Goal: Task Accomplishment & Management: Use online tool/utility

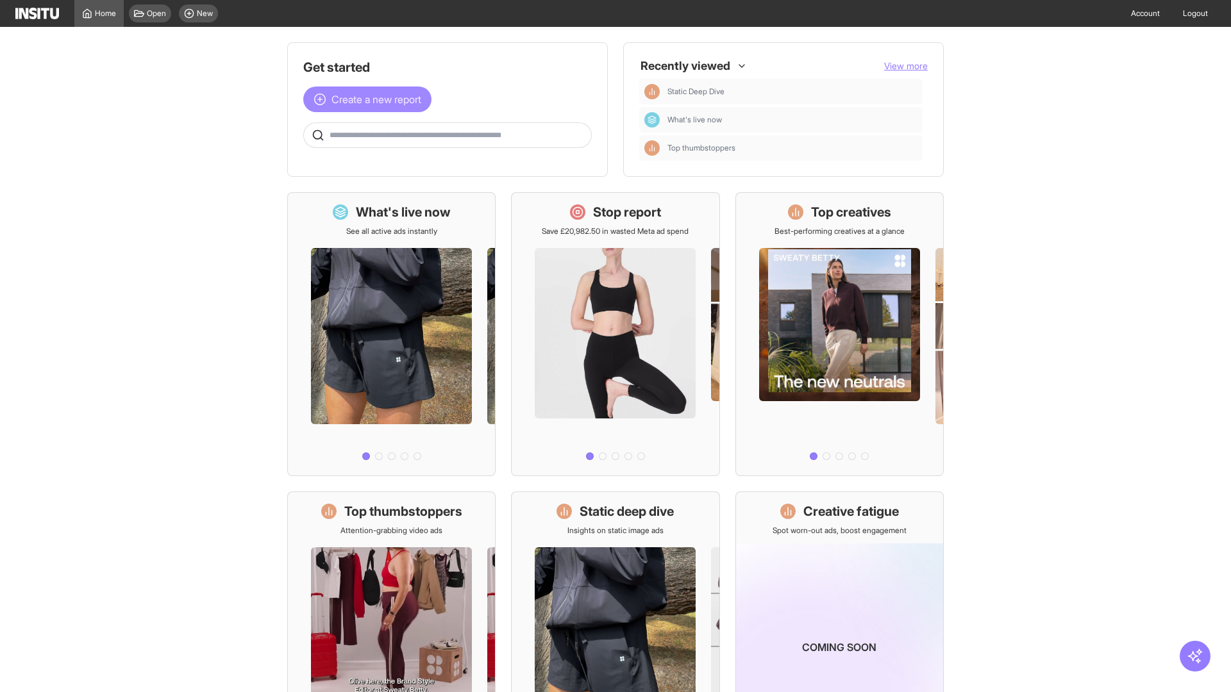
click at [371, 92] on span "Create a new report" at bounding box center [376, 99] width 90 height 15
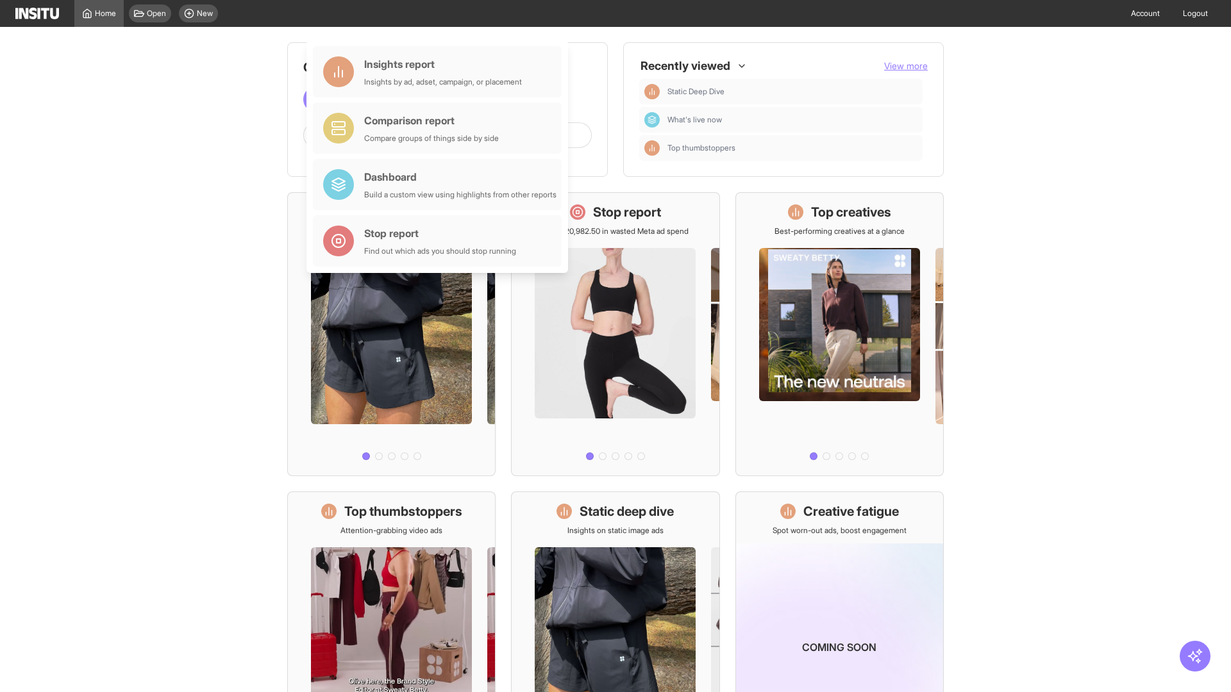
scroll to position [60, 0]
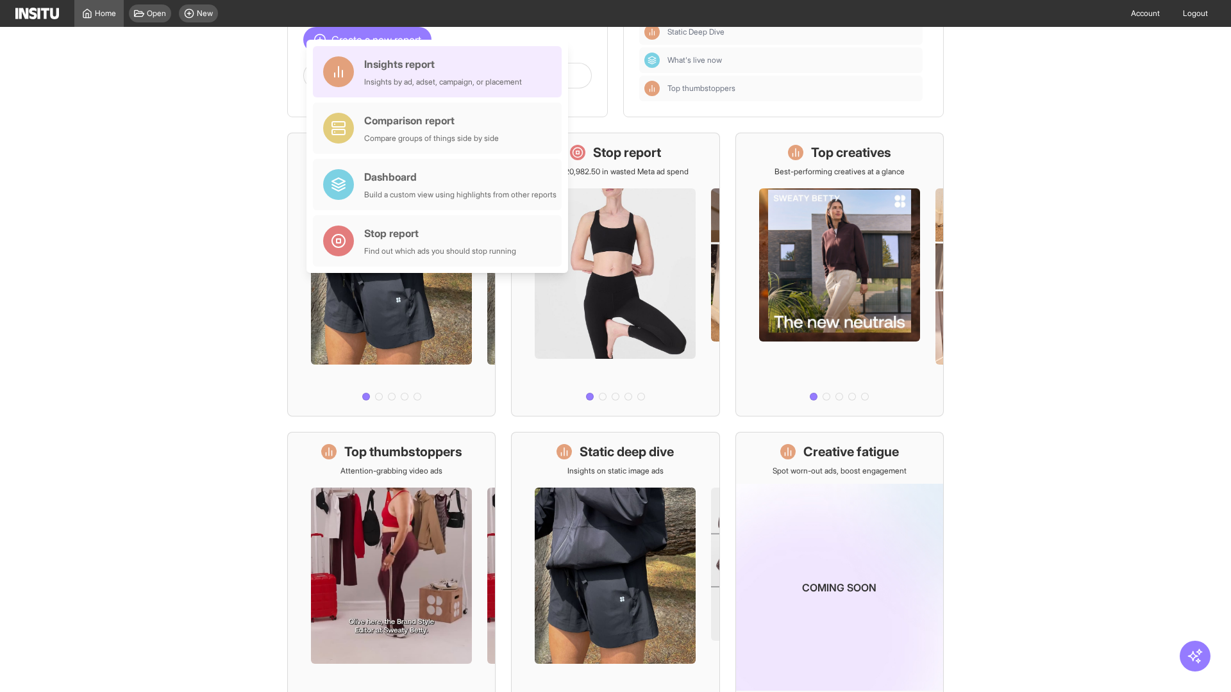
click at [440, 72] on div "Insights report Insights by ad, adset, campaign, or placement" at bounding box center [443, 71] width 158 height 31
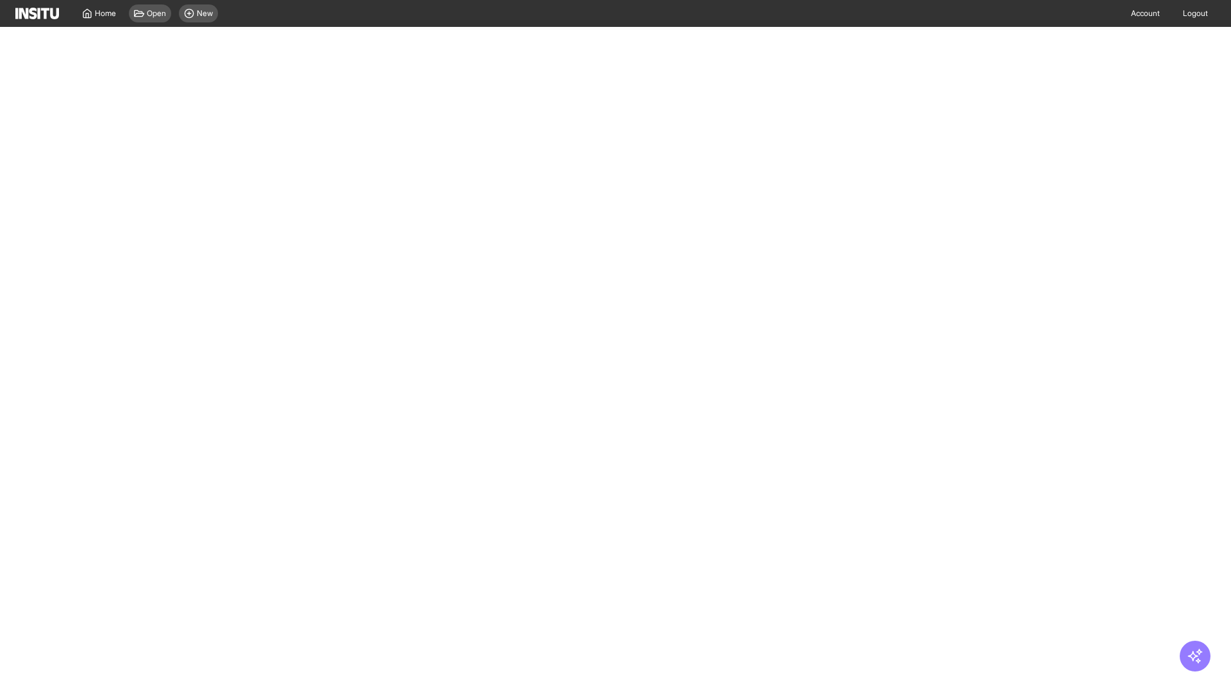
select select "**"
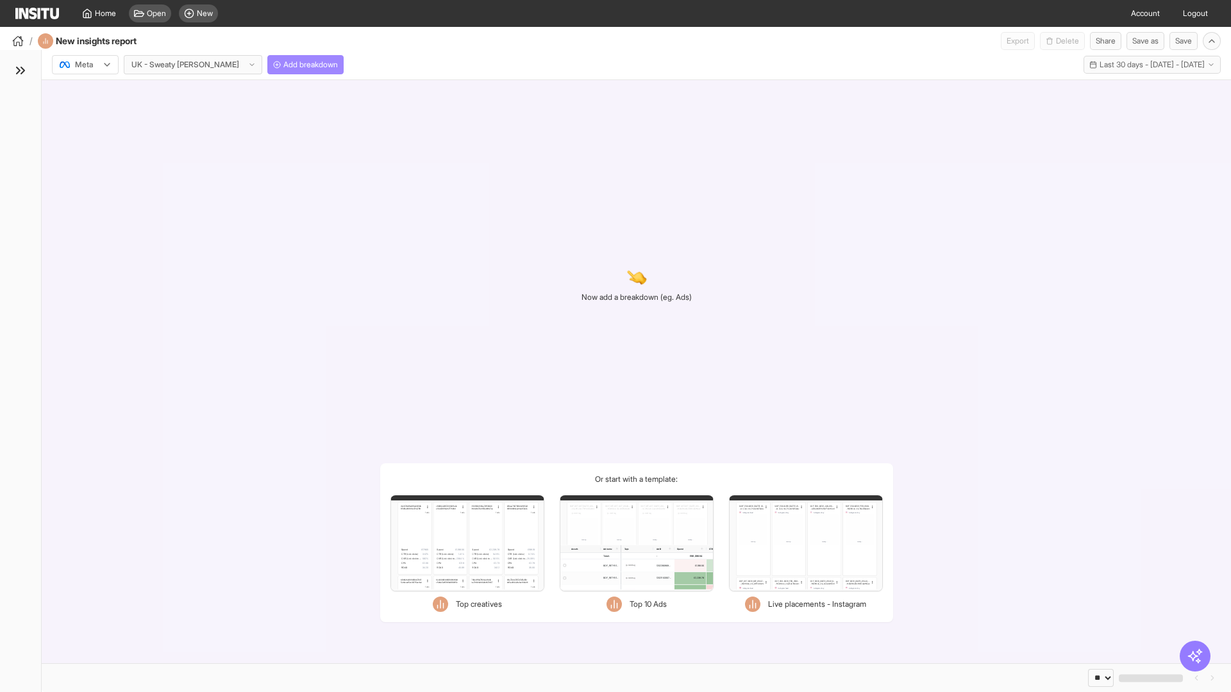
click at [283, 65] on span "Add breakdown" at bounding box center [310, 65] width 54 height 10
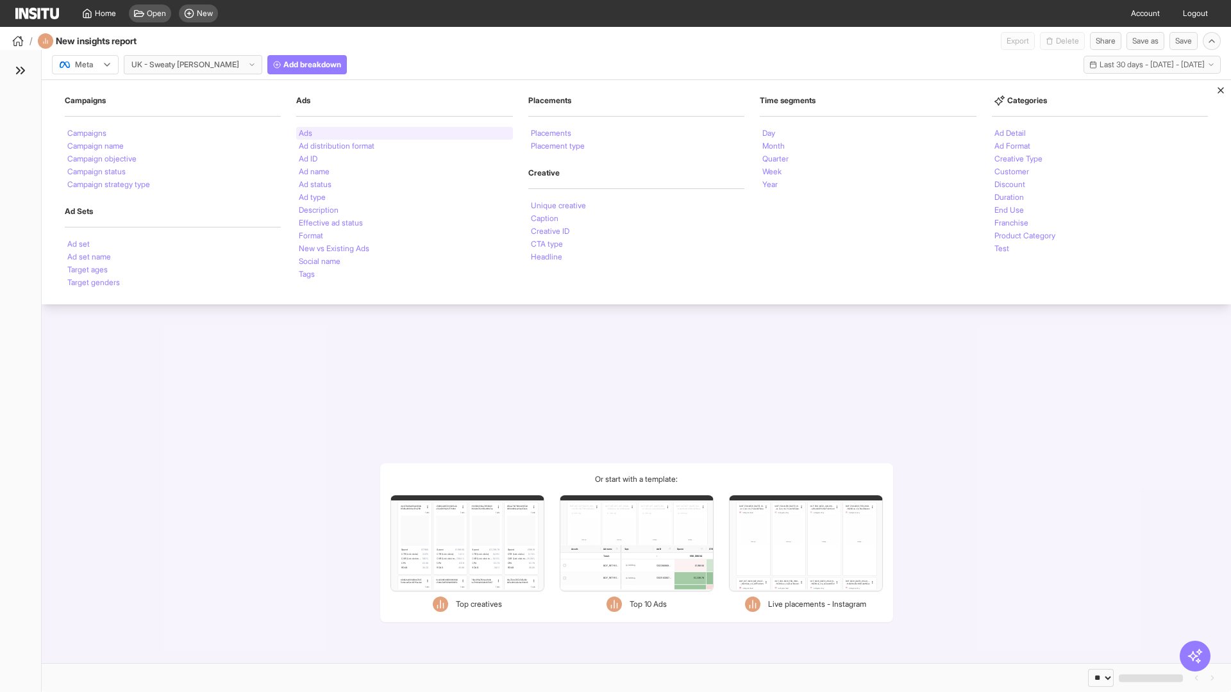
click at [305, 133] on li "Ads" at bounding box center [305, 133] width 13 height 8
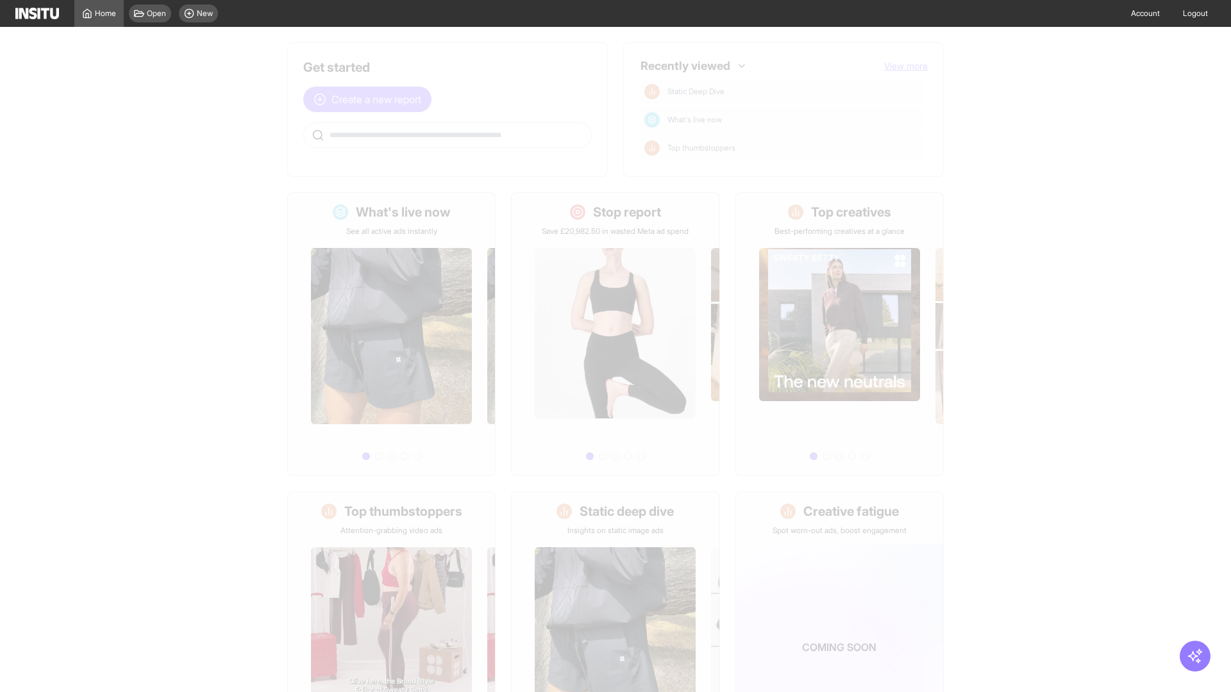
click at [371, 99] on span "Create a new report" at bounding box center [376, 99] width 90 height 15
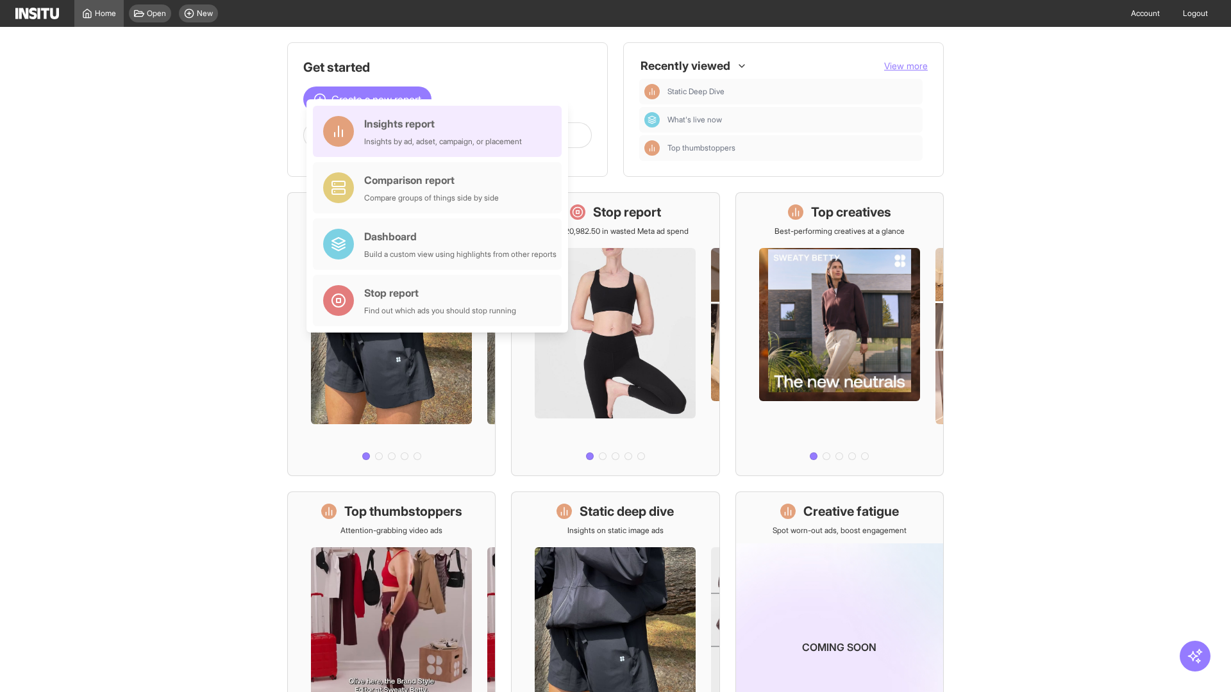
click at [440, 131] on div "Insights report Insights by ad, adset, campaign, or placement" at bounding box center [443, 131] width 158 height 31
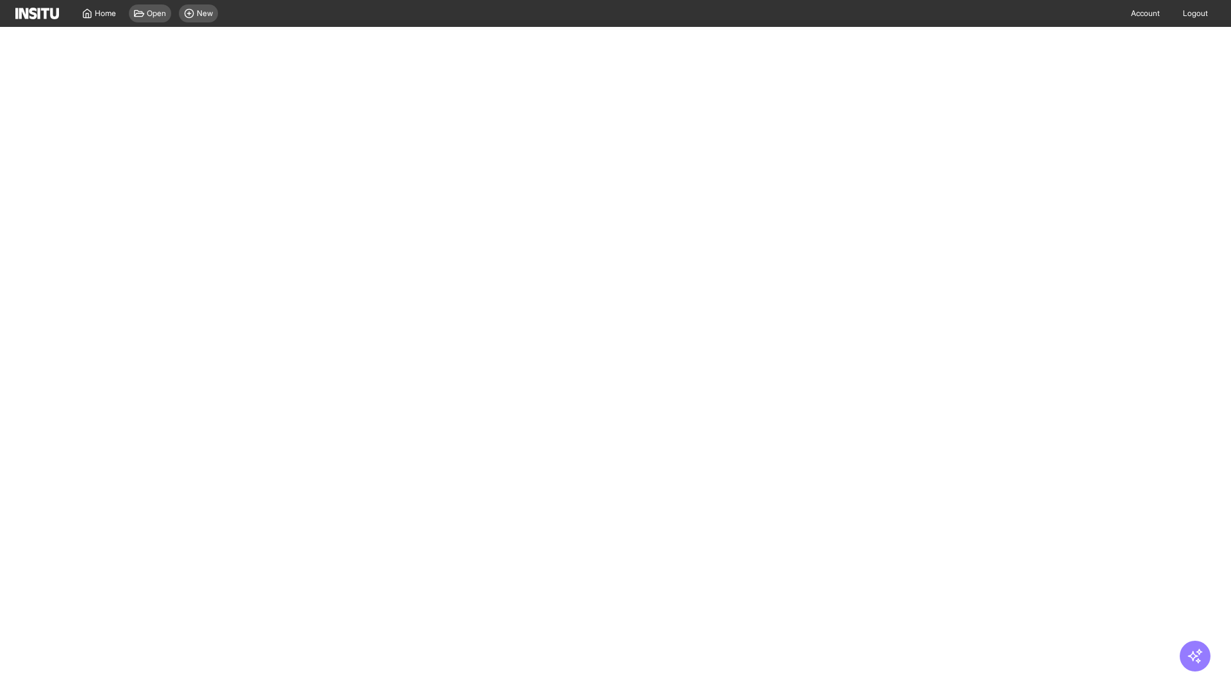
select select "**"
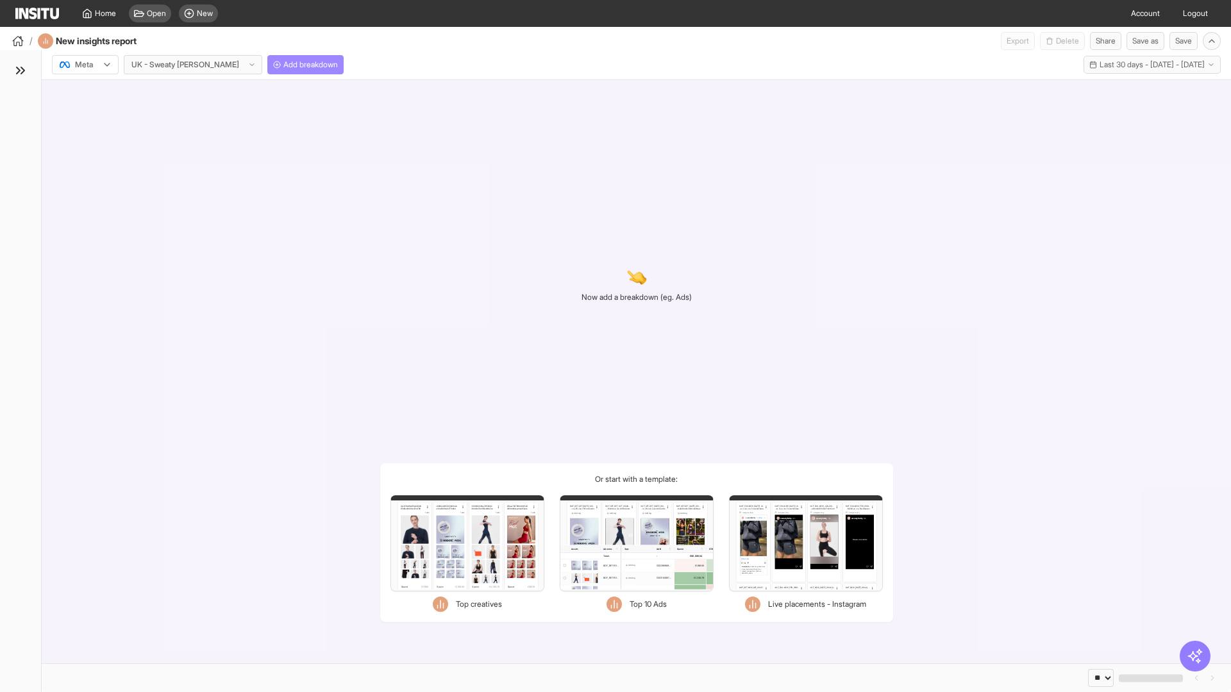
click at [283, 65] on span "Add breakdown" at bounding box center [310, 65] width 54 height 10
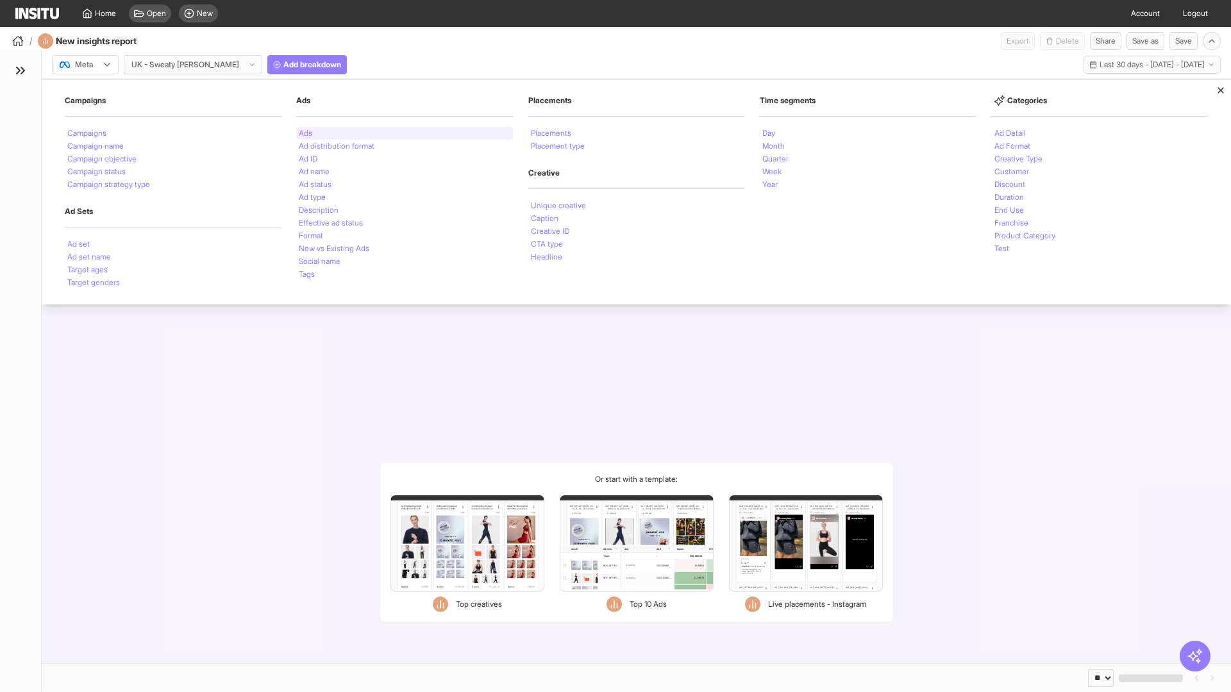
click at [305, 133] on li "Ads" at bounding box center [305, 133] width 13 height 8
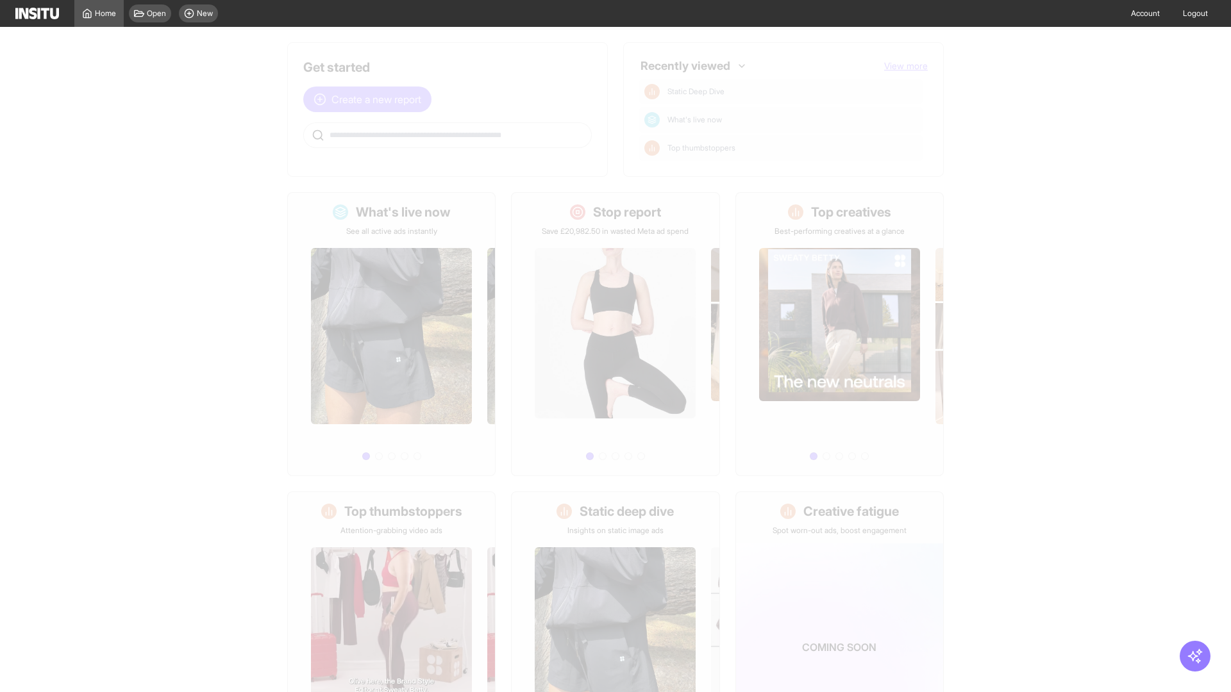
click at [371, 99] on span "Create a new report" at bounding box center [376, 99] width 90 height 15
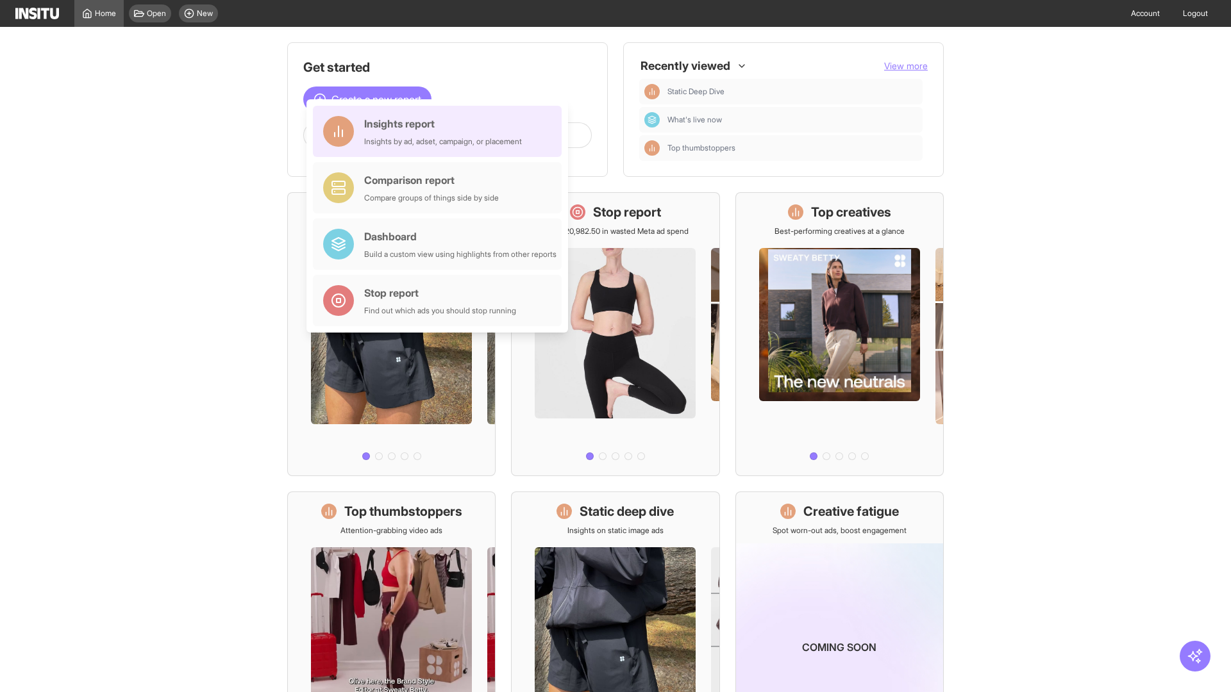
click at [440, 131] on div "Insights report Insights by ad, adset, campaign, or placement" at bounding box center [443, 131] width 158 height 31
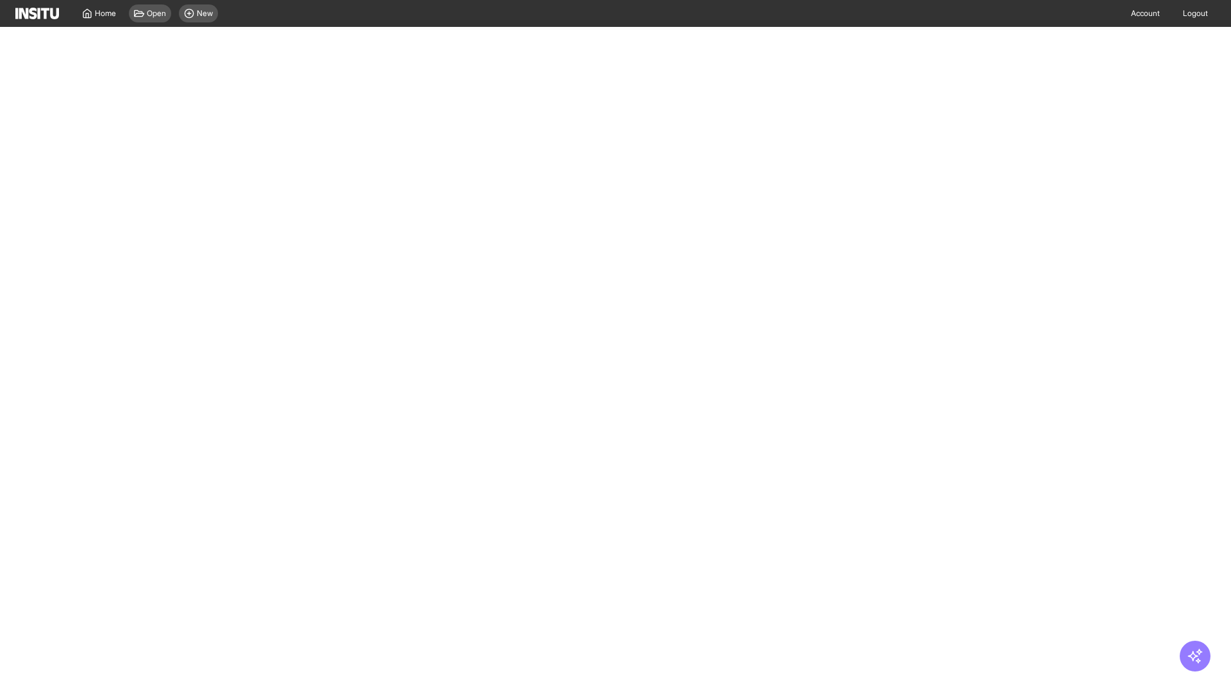
select select "**"
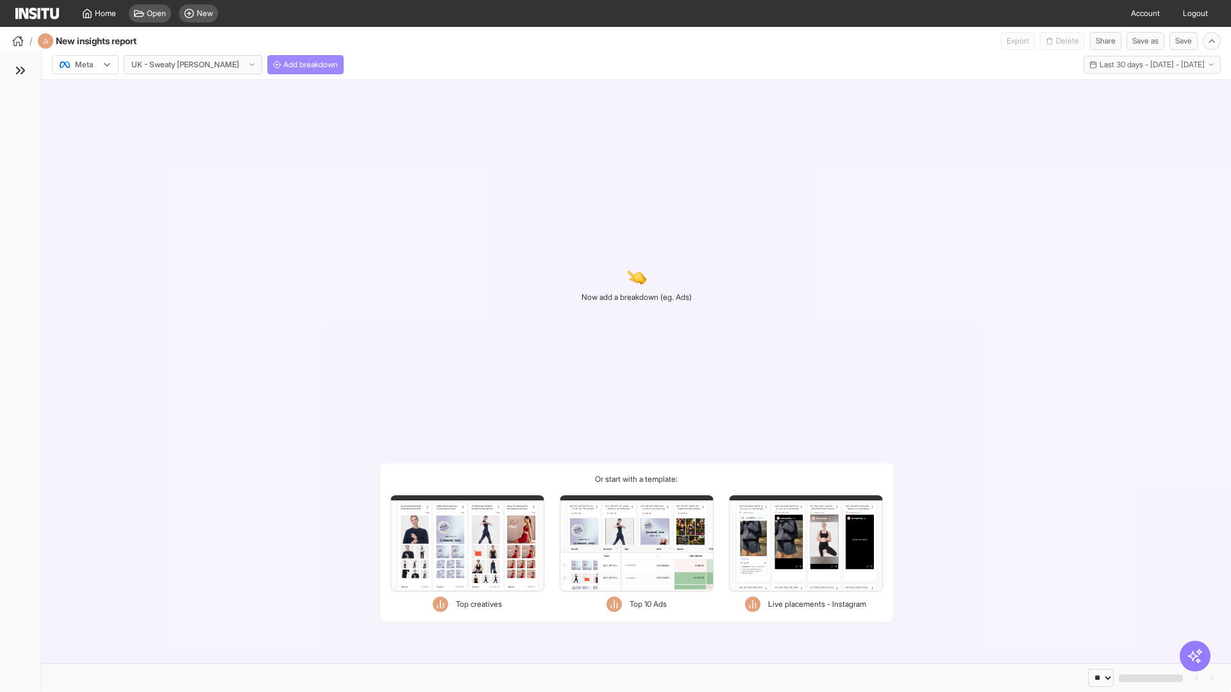
click at [283, 65] on span "Add breakdown" at bounding box center [310, 65] width 54 height 10
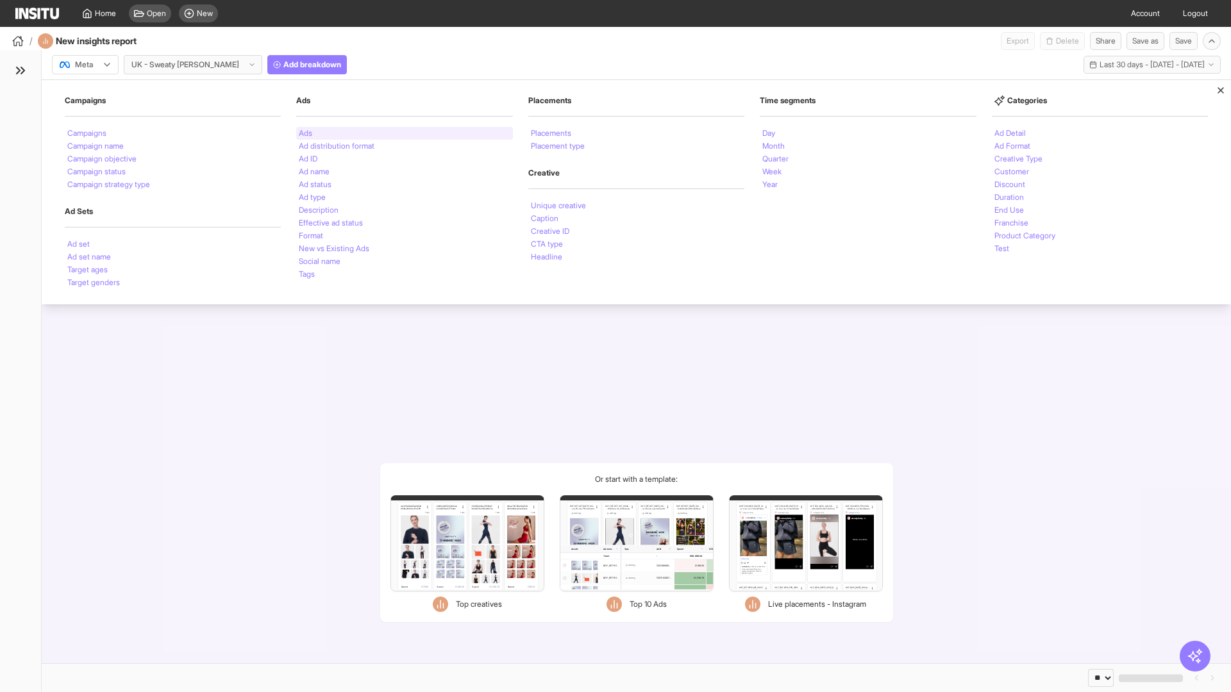
click at [305, 133] on li "Ads" at bounding box center [305, 133] width 13 height 8
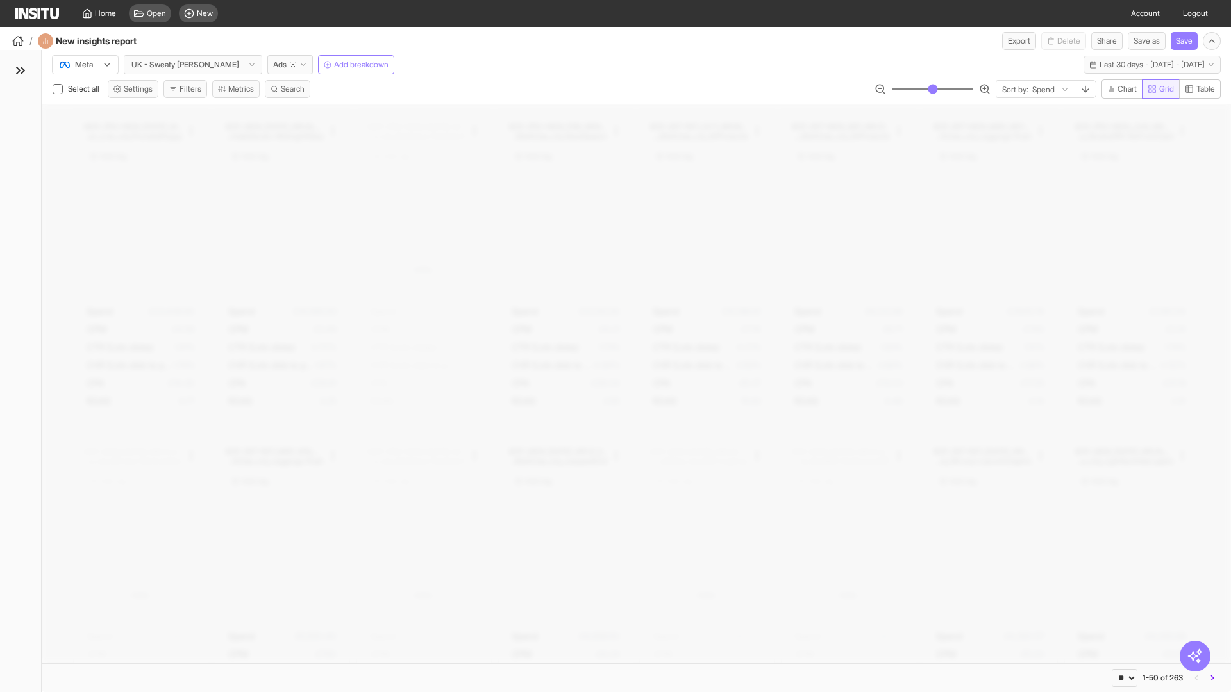
click at [1159, 89] on span "Grid" at bounding box center [1166, 89] width 15 height 10
